Goal: Task Accomplishment & Management: Manage account settings

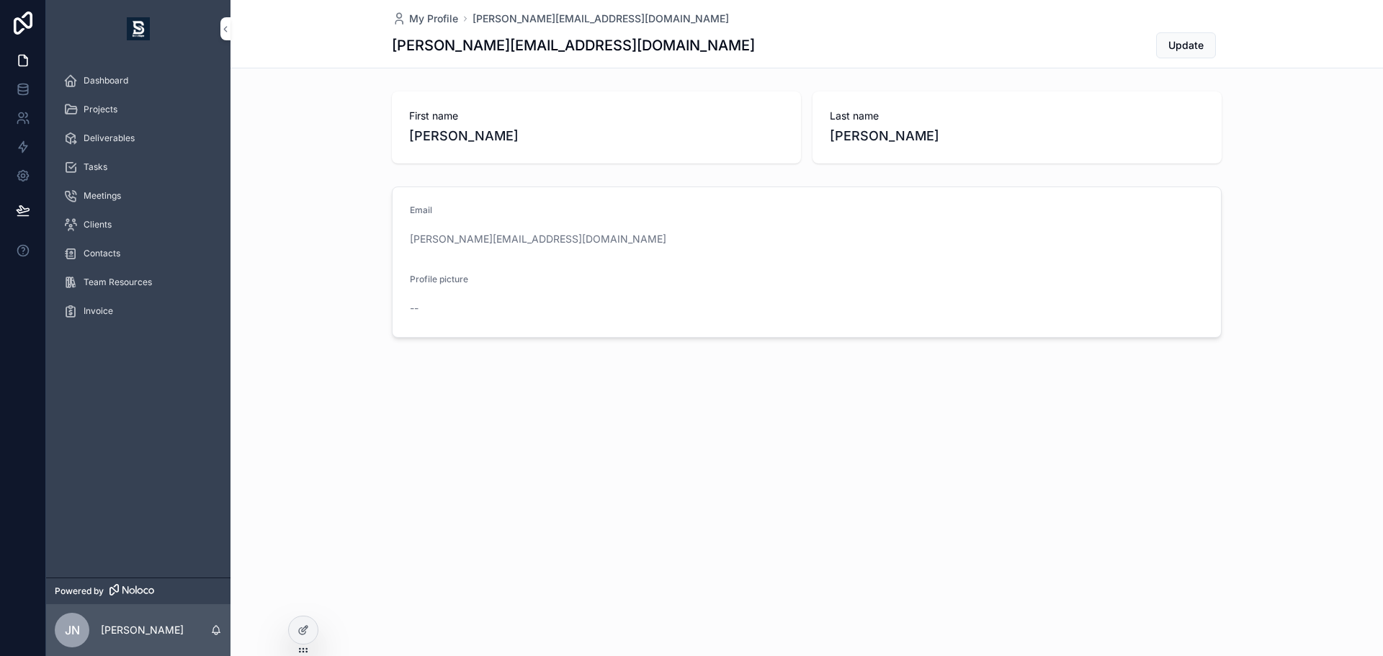
click at [128, 170] on div "Tasks" at bounding box center [138, 167] width 150 height 23
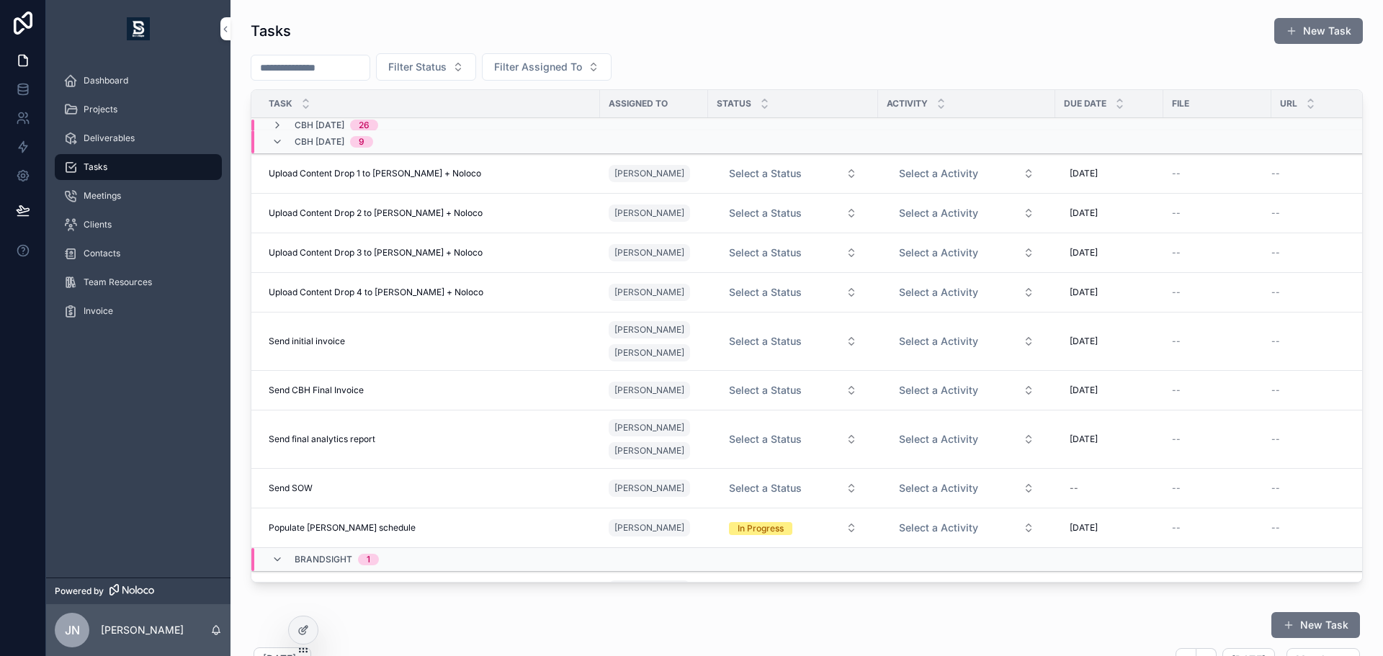
click at [373, 144] on span "9" at bounding box center [361, 142] width 23 height 12
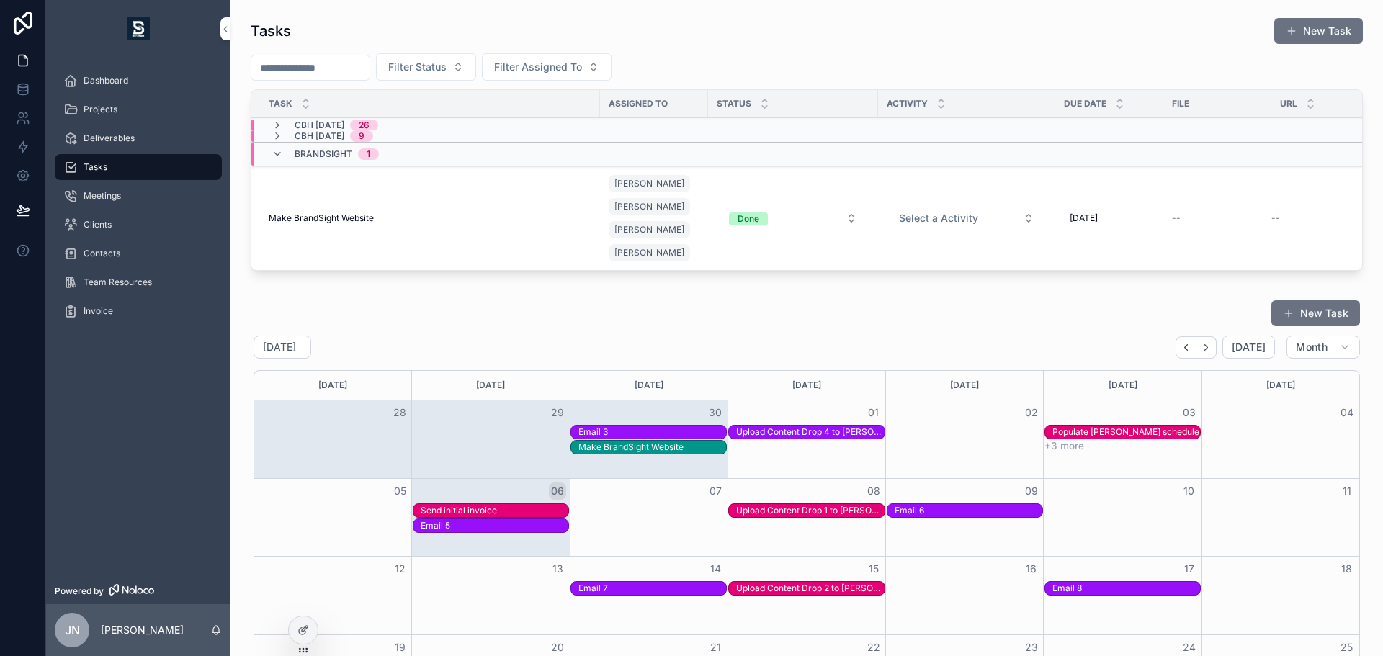
click at [450, 128] on div "CBH [DATE] 26" at bounding box center [564, 126] width 627 height 12
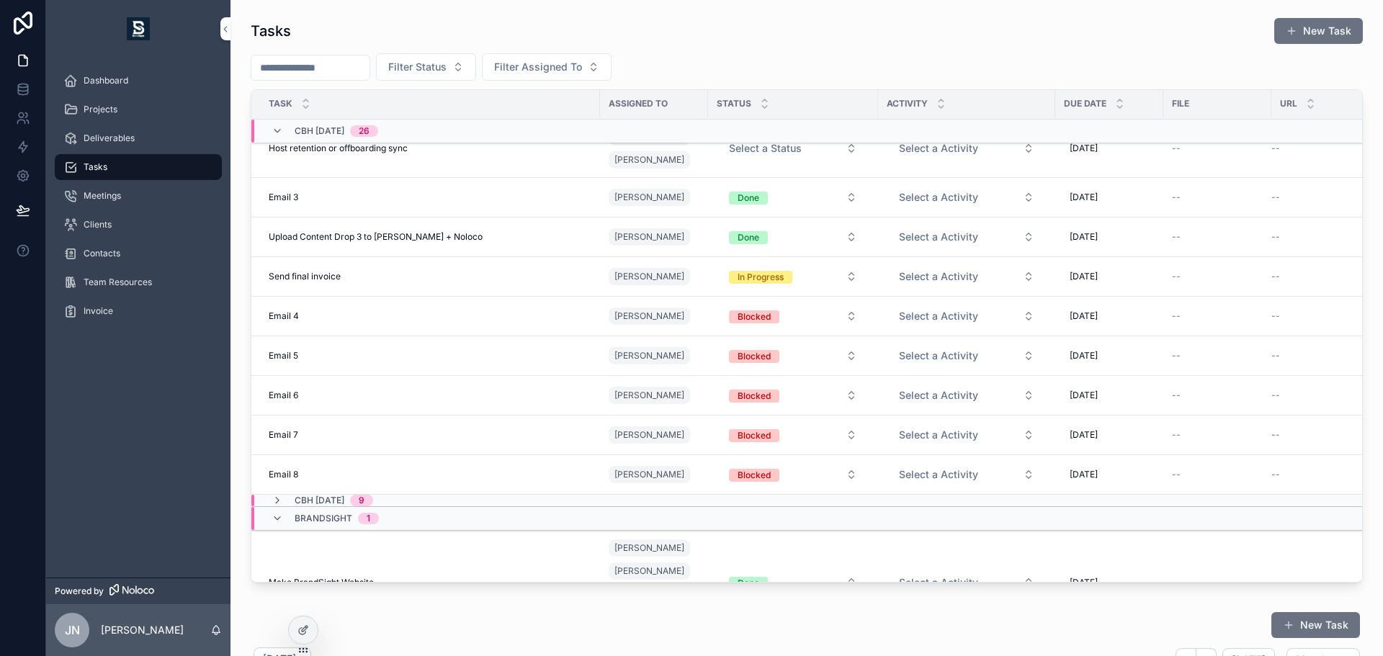
scroll to position [896, 0]
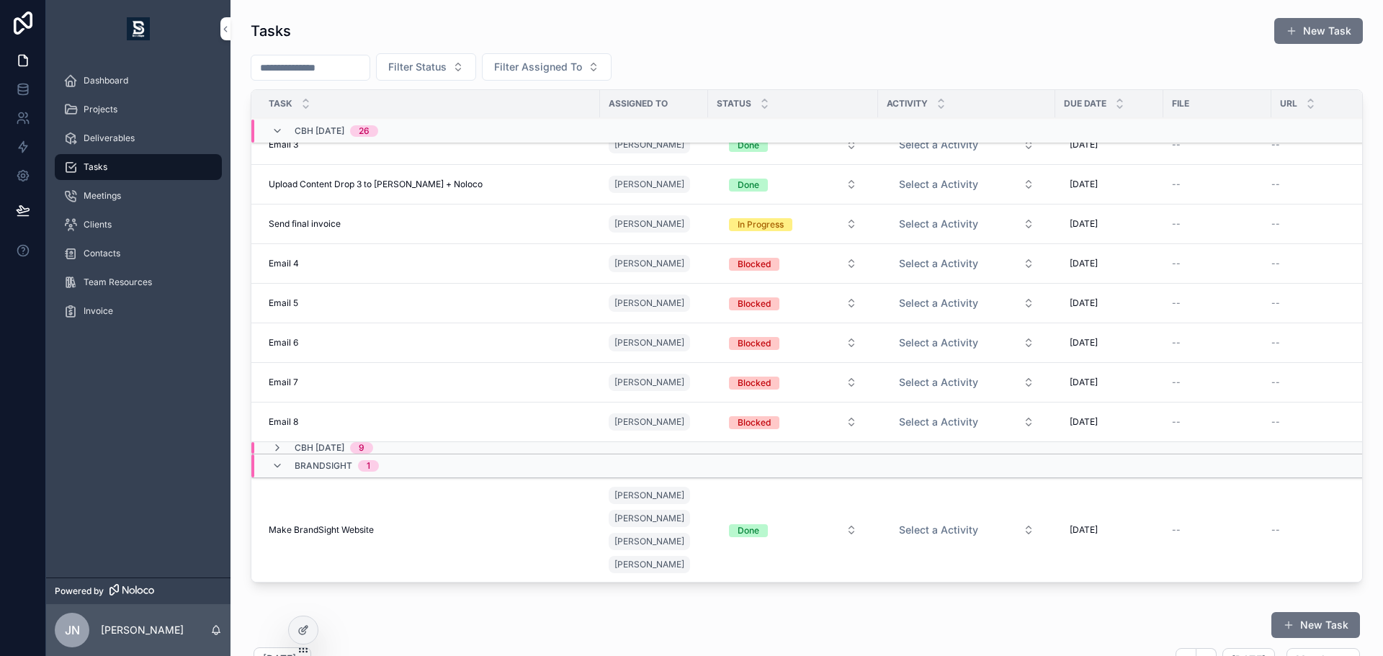
click at [504, 442] on div "CBH [DATE] 9" at bounding box center [564, 448] width 627 height 12
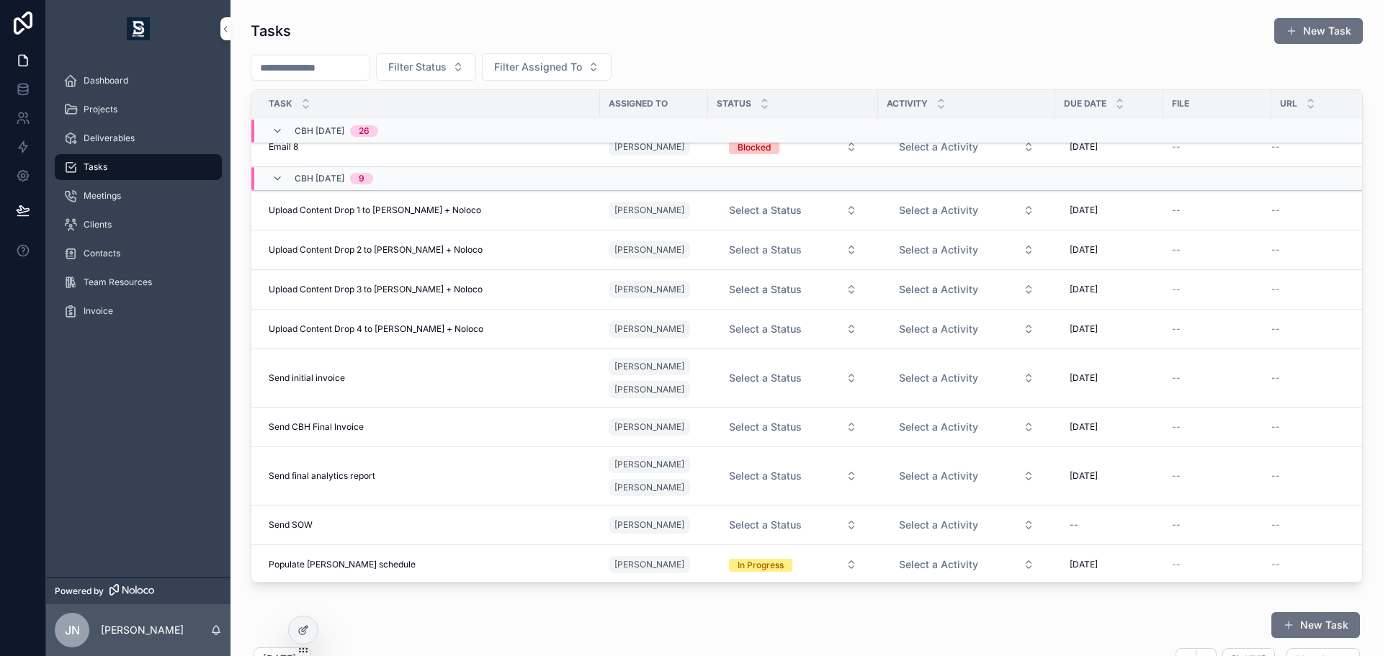
scroll to position [1256, 0]
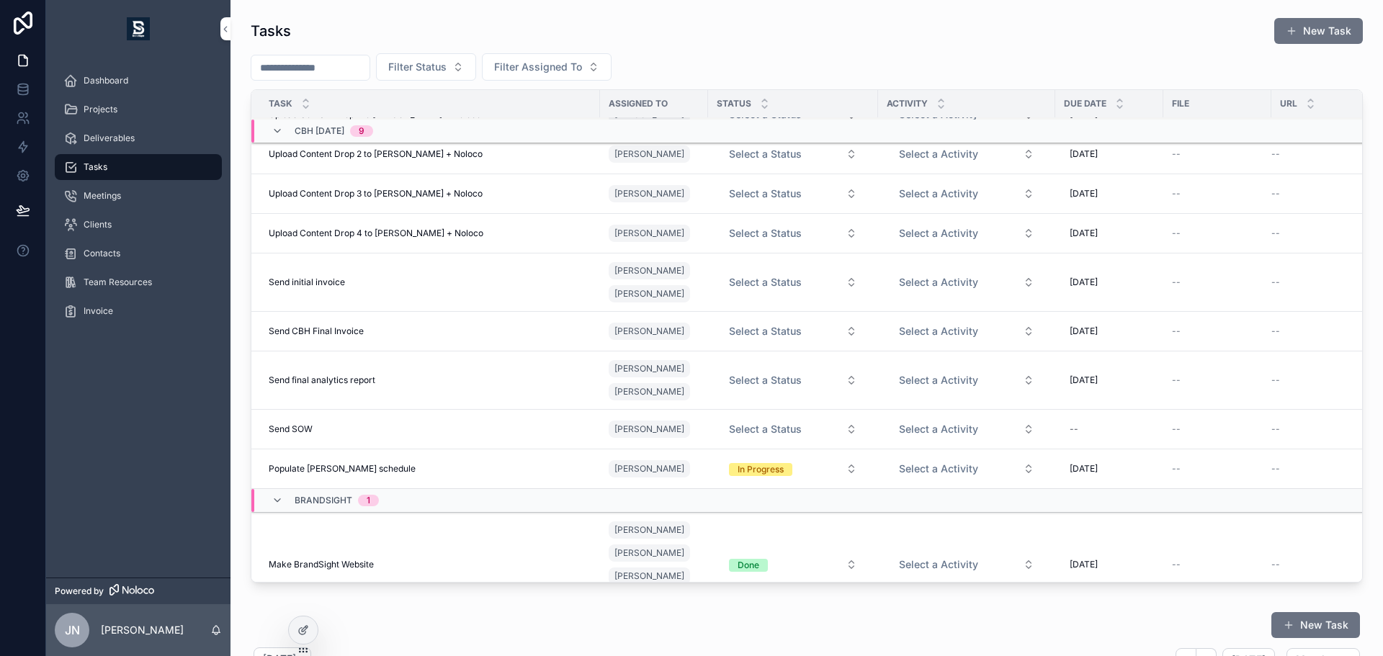
click at [1078, 285] on span "[DATE]" at bounding box center [1084, 283] width 28 height 12
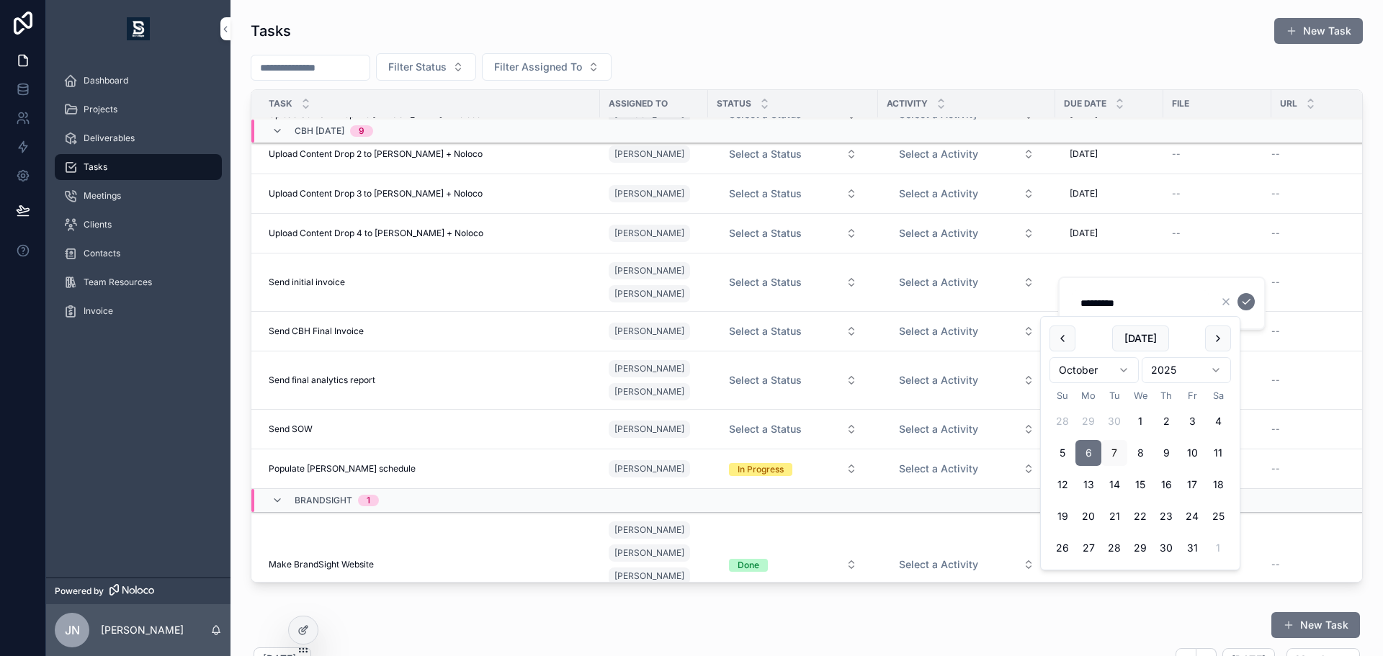
click at [1122, 378] on html "Dashboard Projects Deliverables Tasks Meetings Clients Contacts Team Resources …" at bounding box center [691, 328] width 1383 height 656
click at [1216, 422] on button "1" at bounding box center [1218, 421] width 26 height 26
type input "*********"
click at [1239, 305] on button "scrollable content" at bounding box center [1246, 301] width 17 height 17
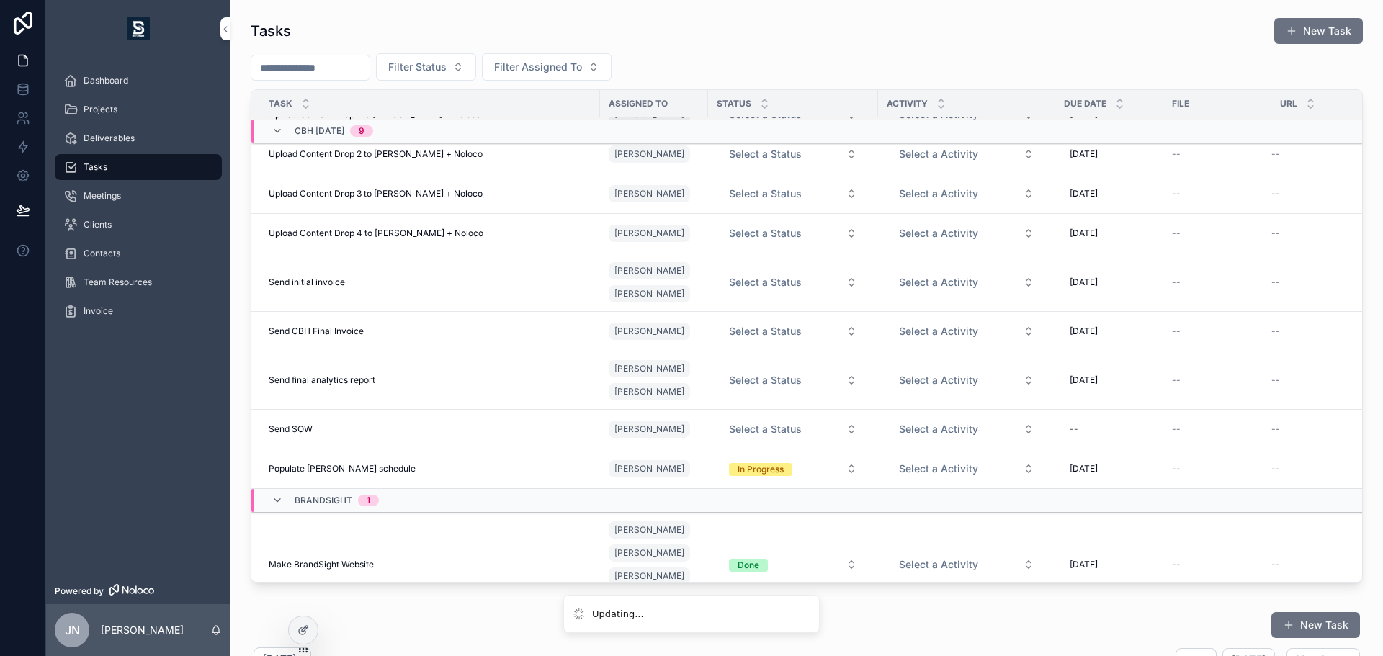
scroll to position [733, 0]
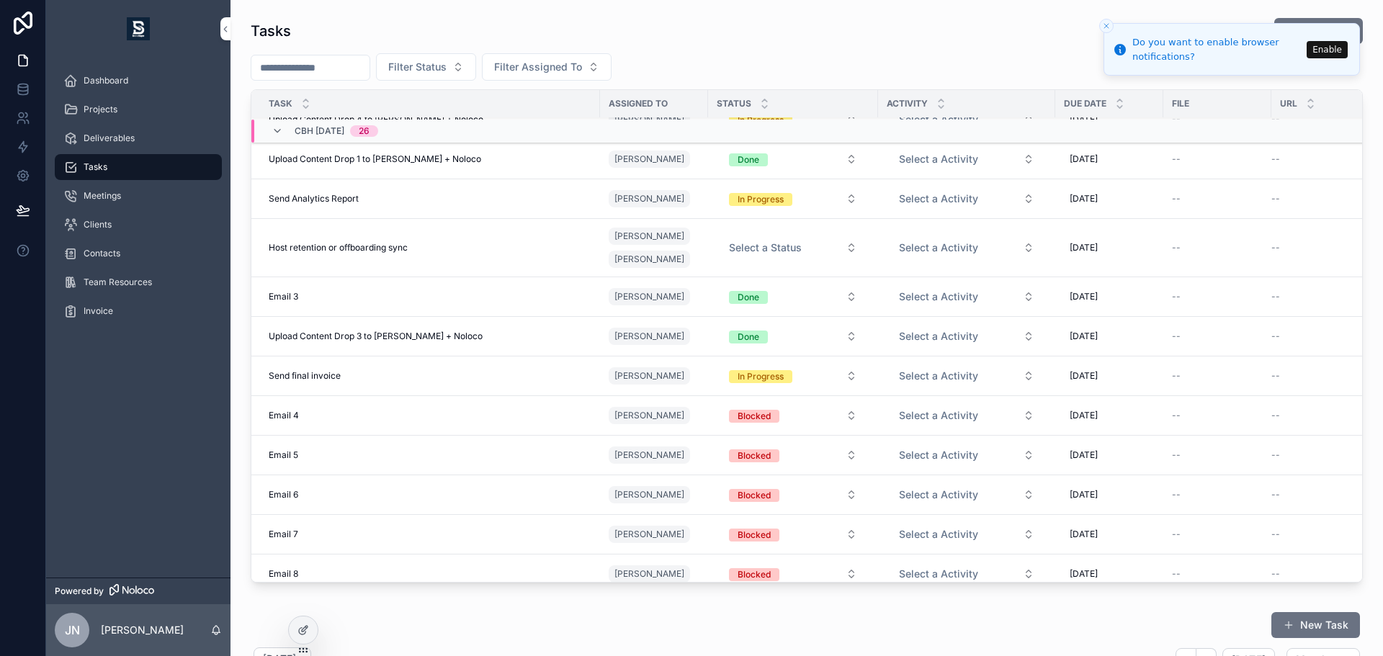
click at [158, 133] on div "Deliverables" at bounding box center [138, 138] width 150 height 23
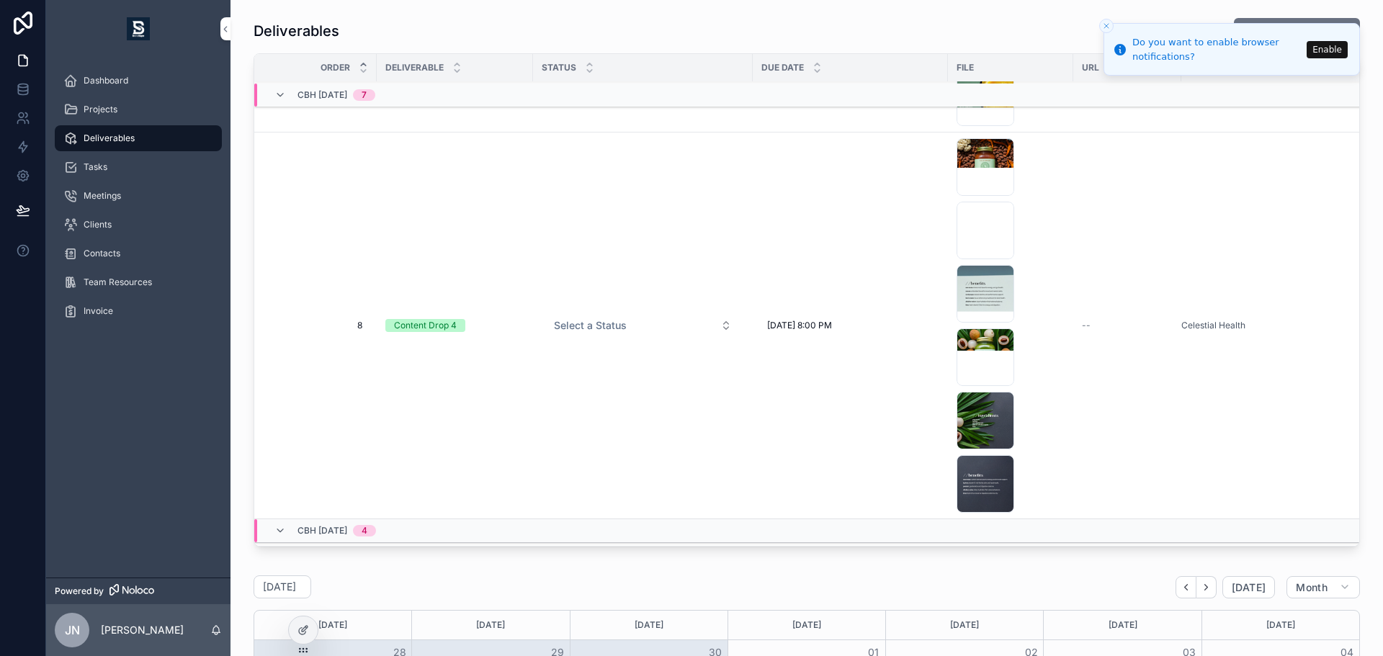
scroll to position [1842, 0]
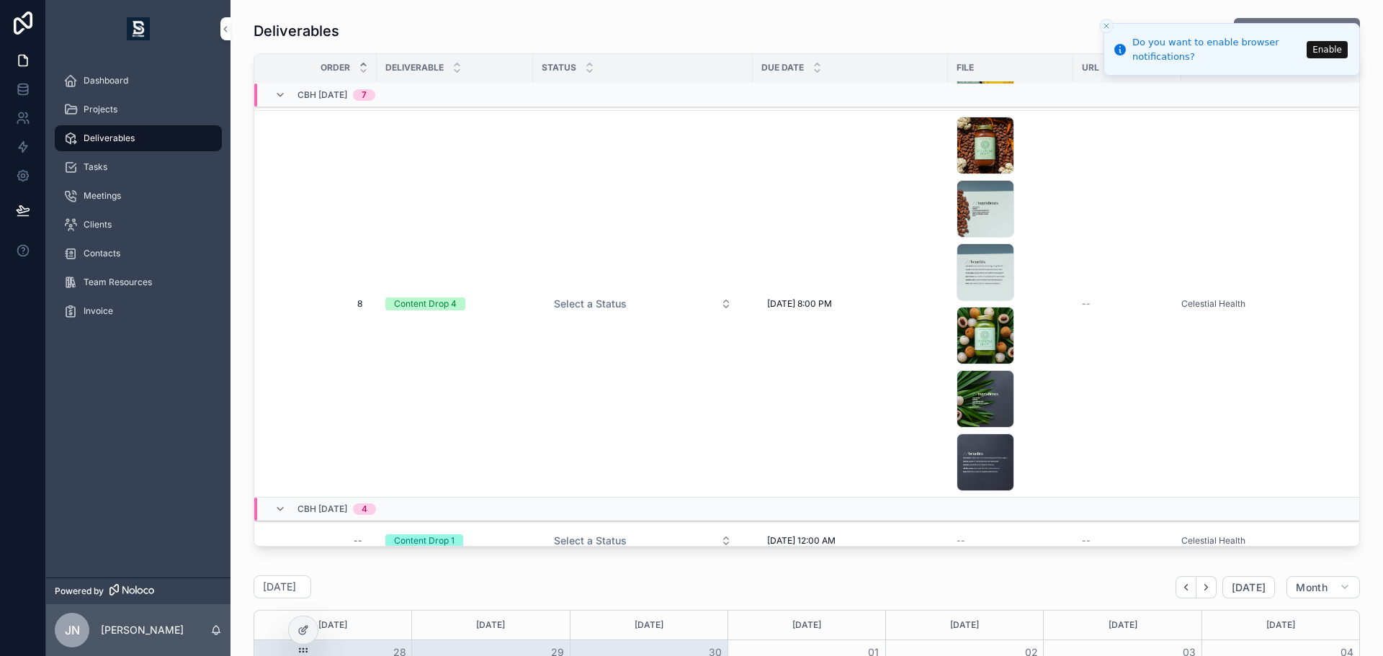
click at [622, 314] on button "Select a Status" at bounding box center [642, 304] width 201 height 26
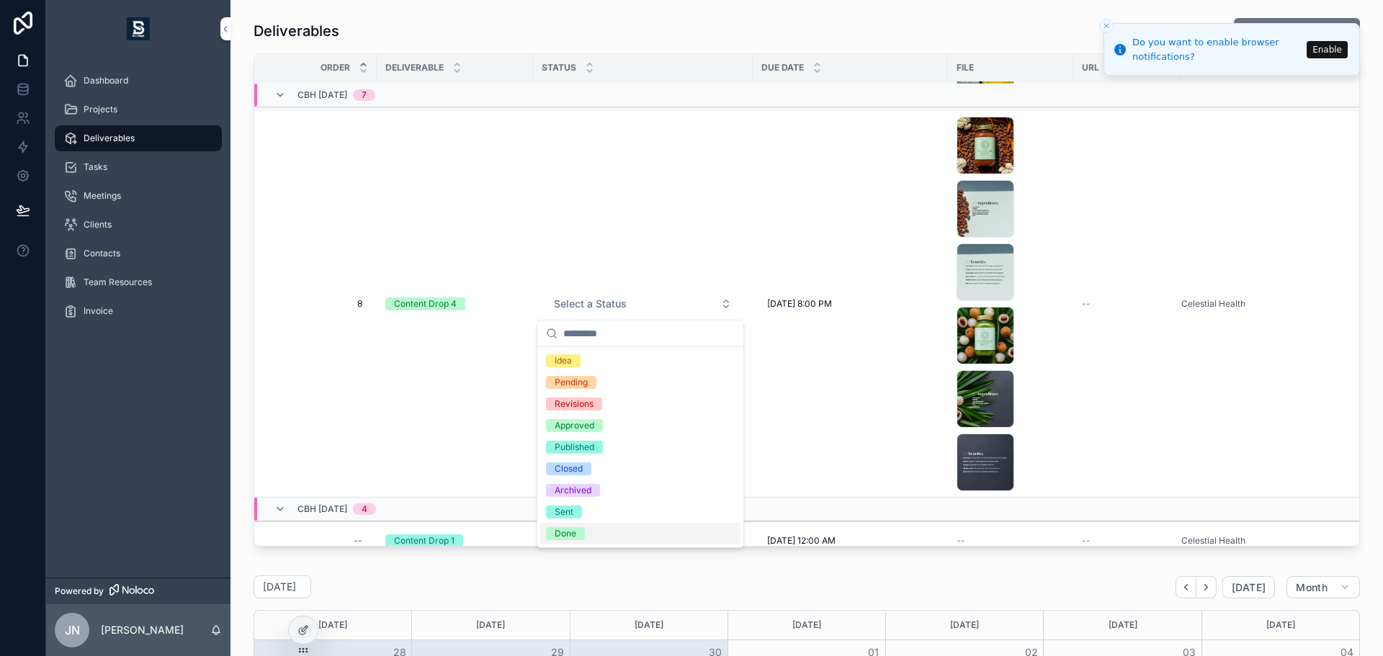
click at [591, 532] on div "Done" at bounding box center [640, 534] width 200 height 22
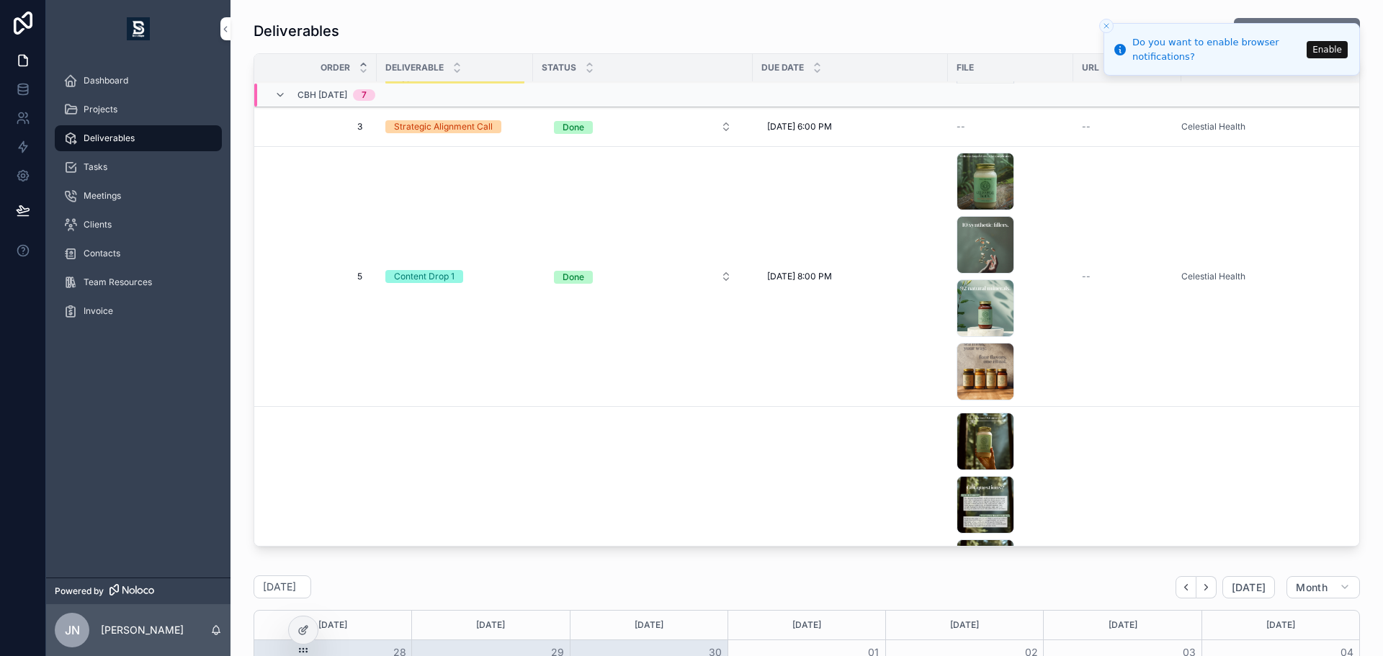
scroll to position [144, 0]
